Goal: Task Accomplishment & Management: Use online tool/utility

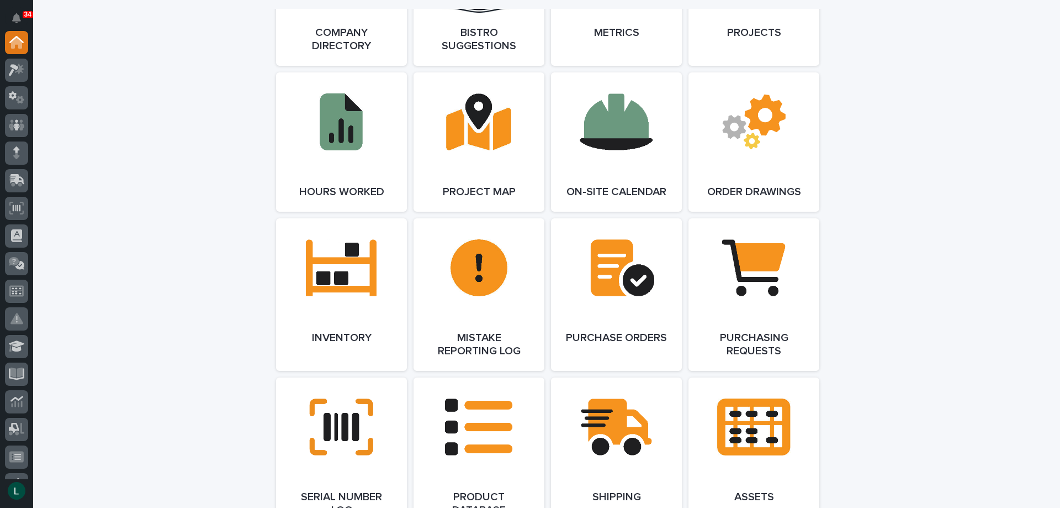
scroll to position [1104, 0]
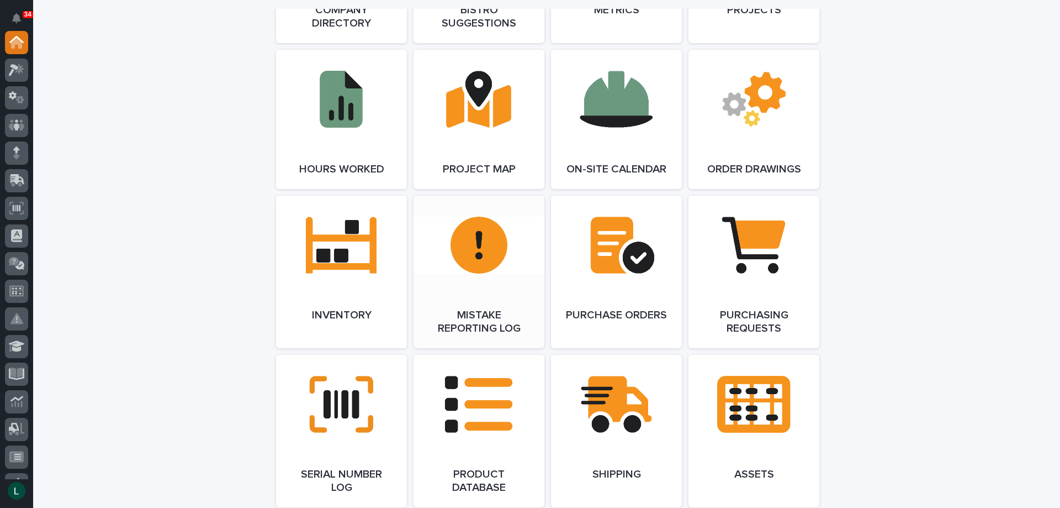
click at [484, 251] on link "Open Link" at bounding box center [479, 271] width 131 height 152
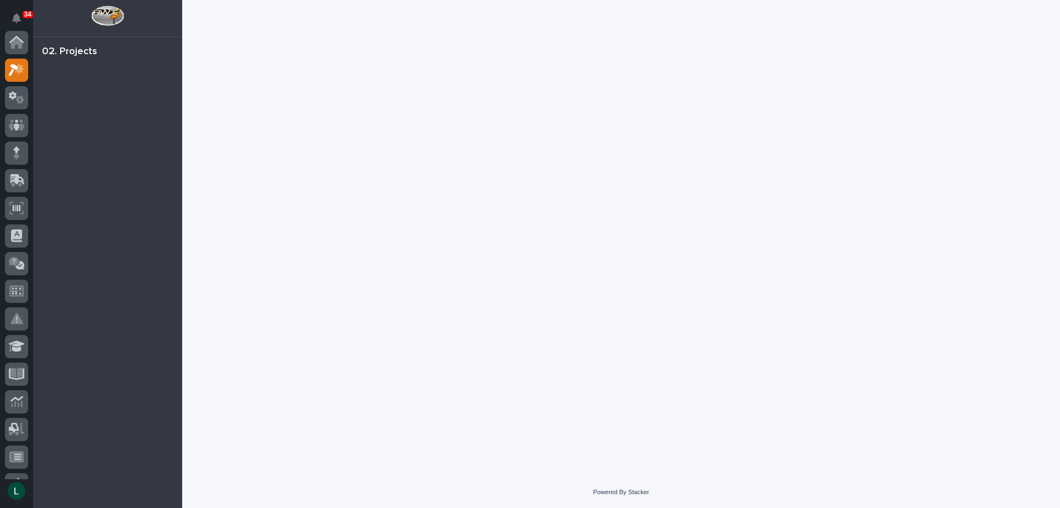
scroll to position [28, 0]
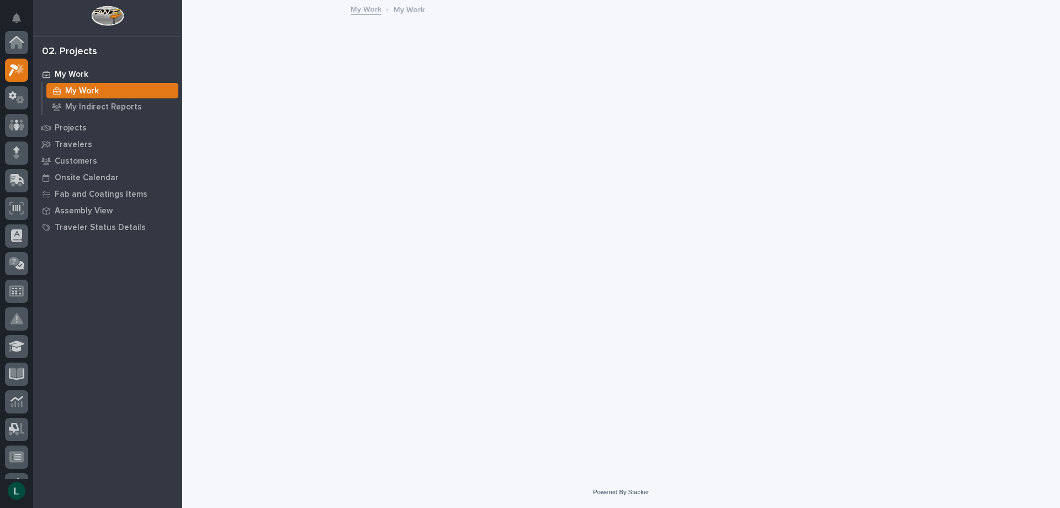
scroll to position [28, 0]
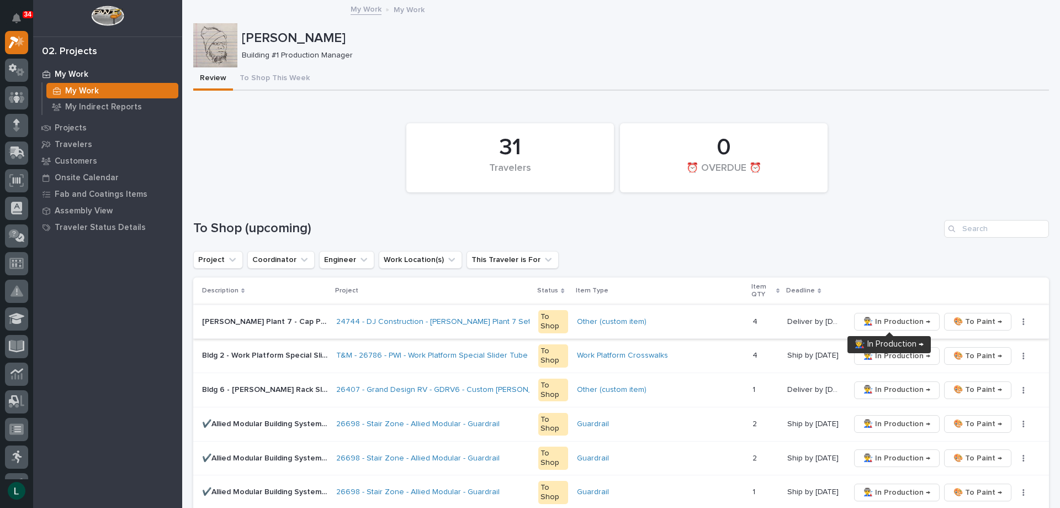
click at [886, 320] on span "👨‍🏭 In Production →" at bounding box center [897, 321] width 67 height 13
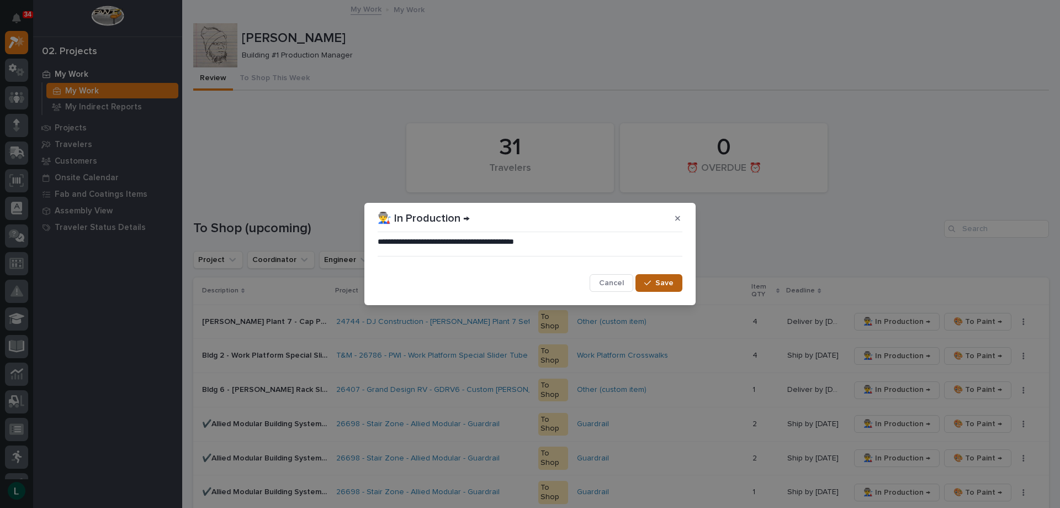
click at [664, 279] on span "Save" at bounding box center [665, 283] width 18 height 10
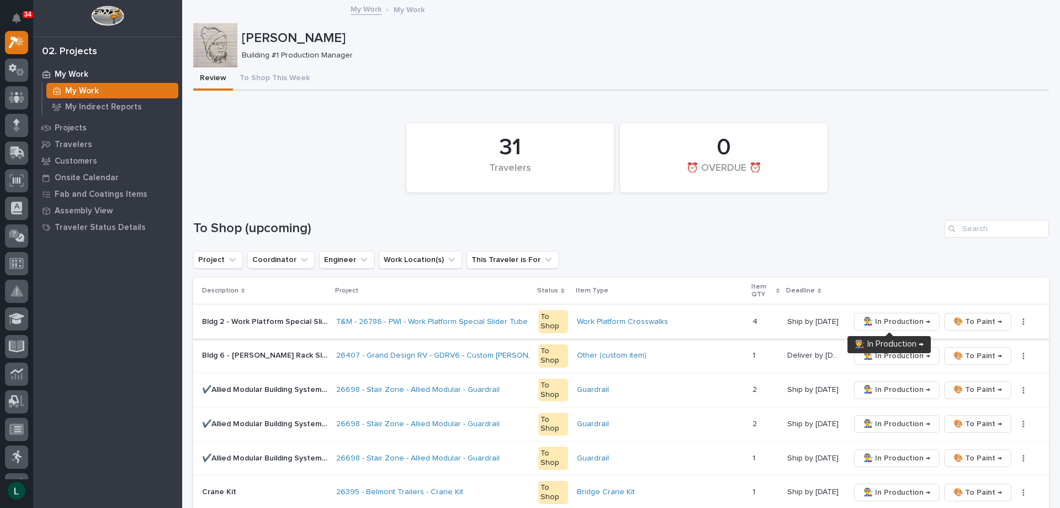
click at [885, 319] on span "👨‍🏭 In Production →" at bounding box center [897, 321] width 67 height 13
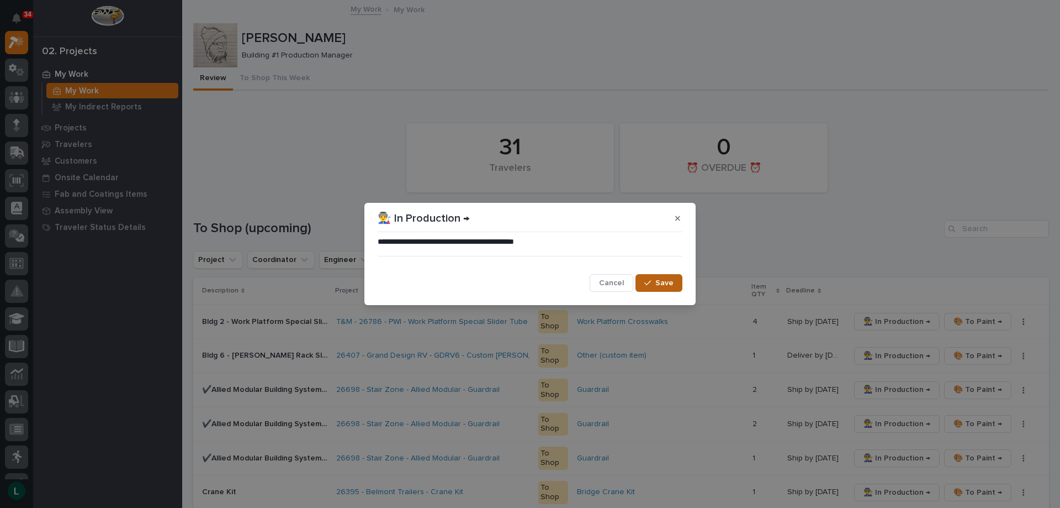
click at [664, 281] on span "Save" at bounding box center [665, 283] width 18 height 10
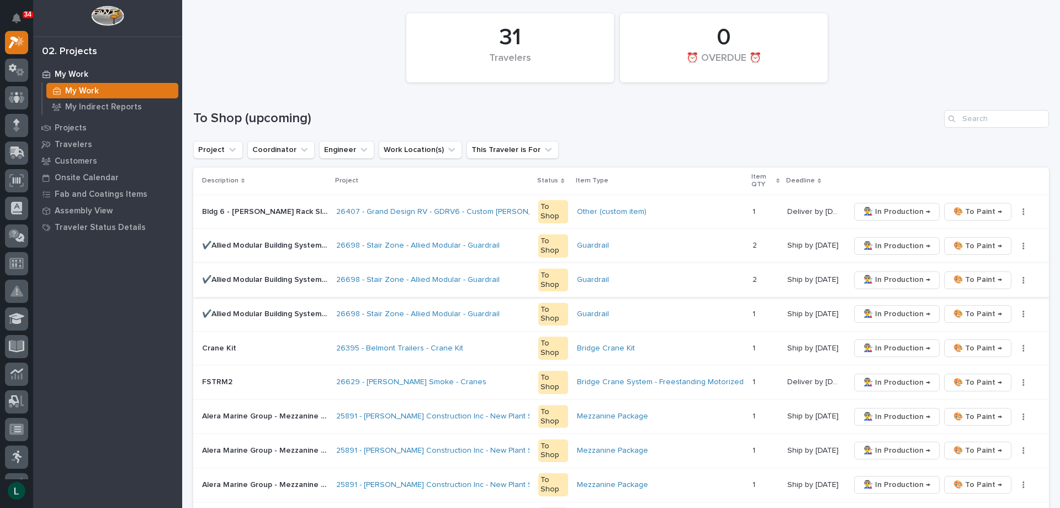
scroll to position [110, 0]
click at [885, 347] on span "👨‍🏭 In Production →" at bounding box center [897, 347] width 67 height 13
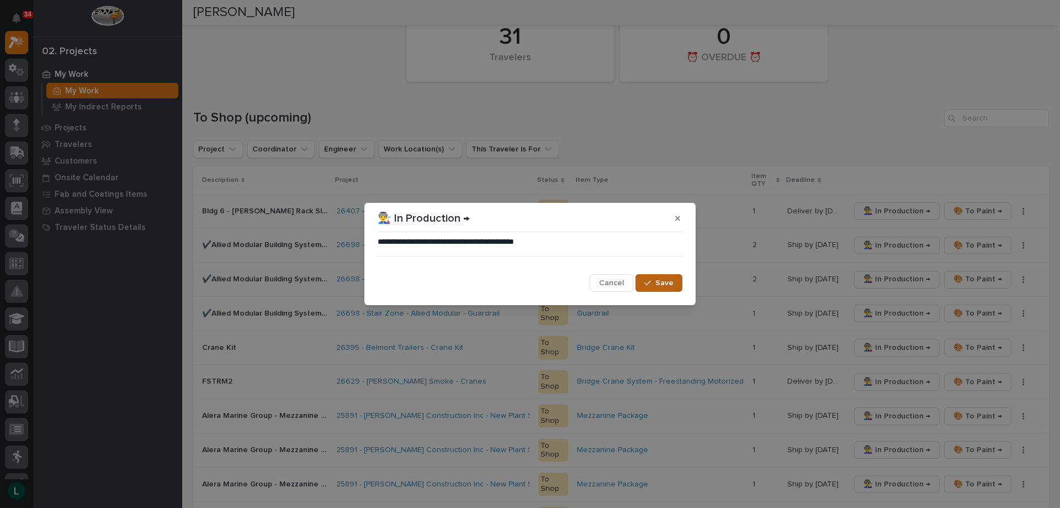
click at [662, 279] on span "Save" at bounding box center [665, 283] width 18 height 10
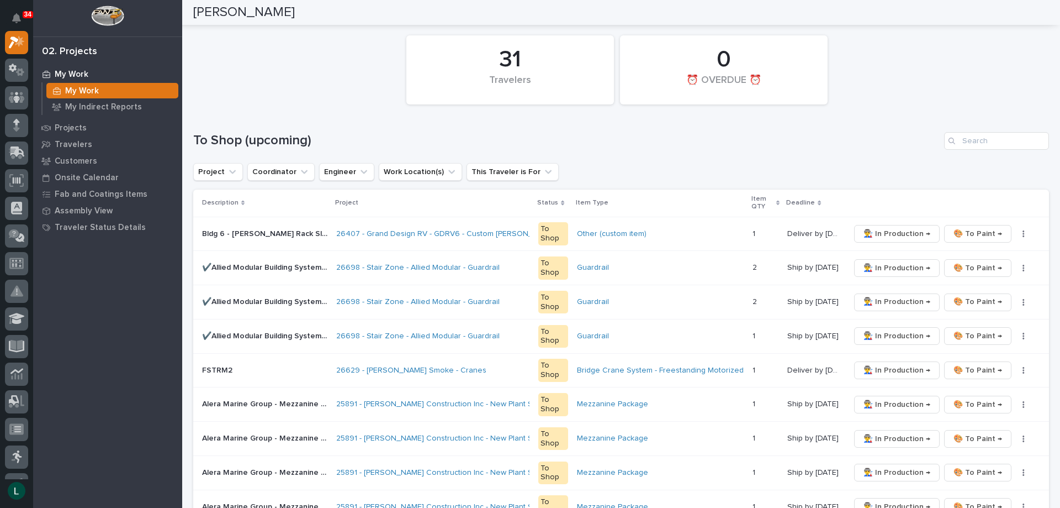
scroll to position [0, 0]
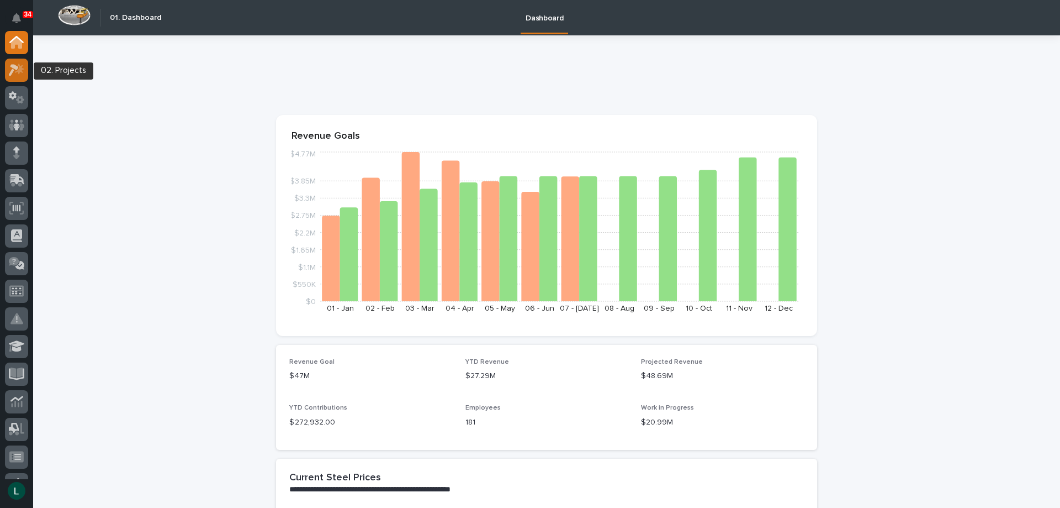
click at [15, 68] on icon at bounding box center [14, 70] width 10 height 12
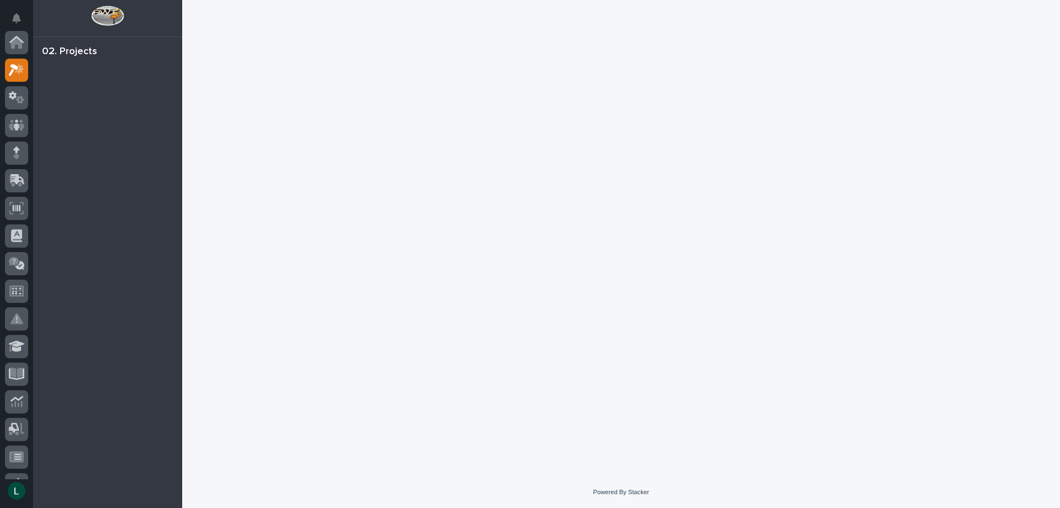
scroll to position [28, 0]
